Goal: Browse casually

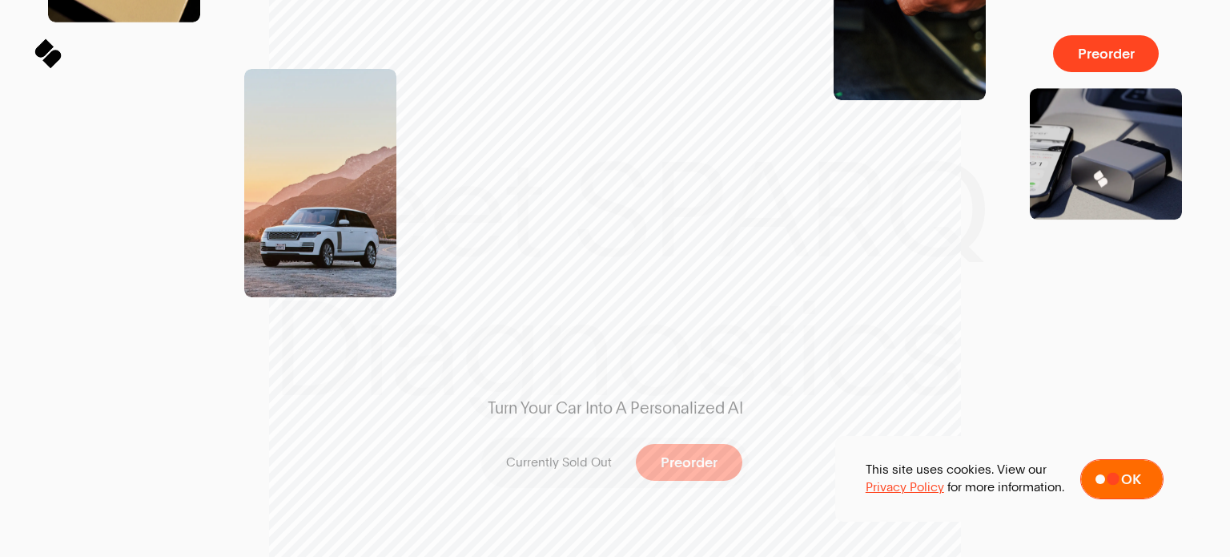
click at [1117, 481] on span at bounding box center [1122, 479] width 82 height 38
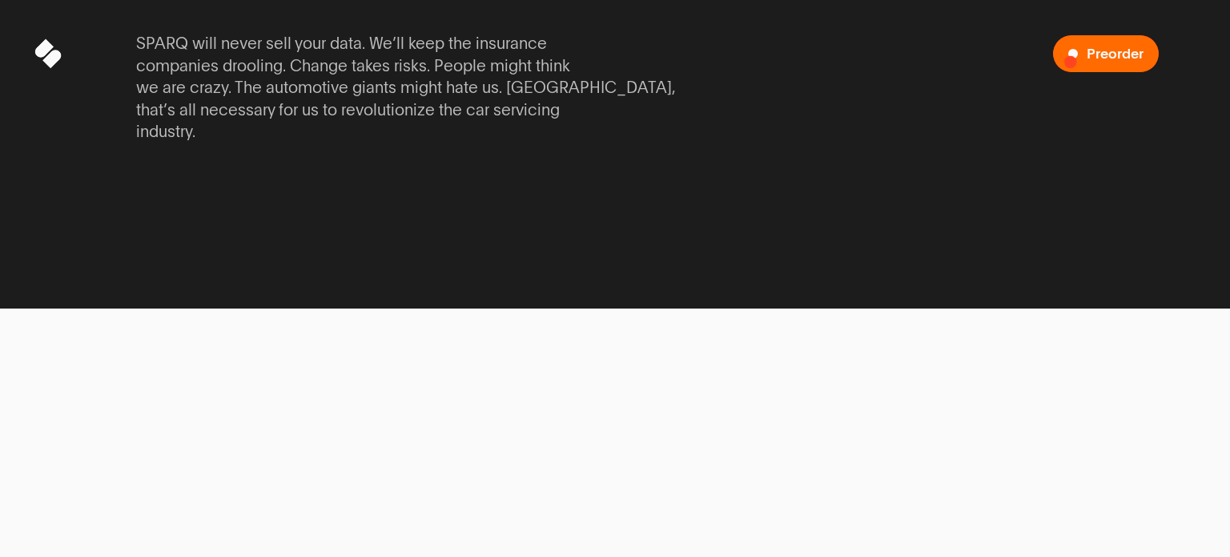
click at [1073, 59] on span "Preorder a SPARQ Diagnostics Device" at bounding box center [1106, 53] width 106 height 37
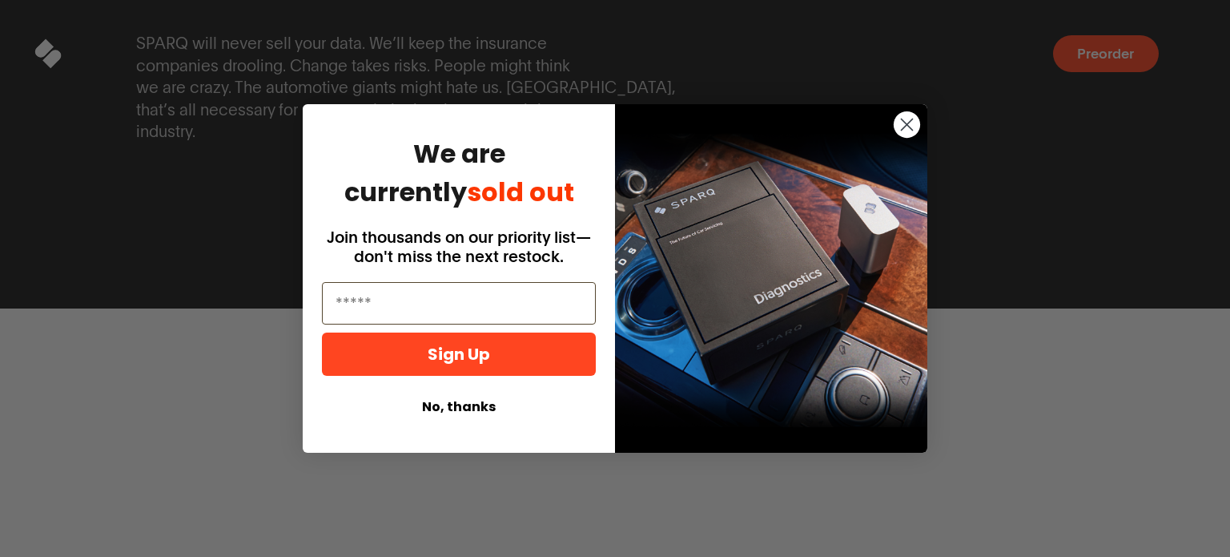
click at [900, 119] on circle "Close dialog" at bounding box center [907, 124] width 26 height 26
